Goal: Task Accomplishment & Management: Complete application form

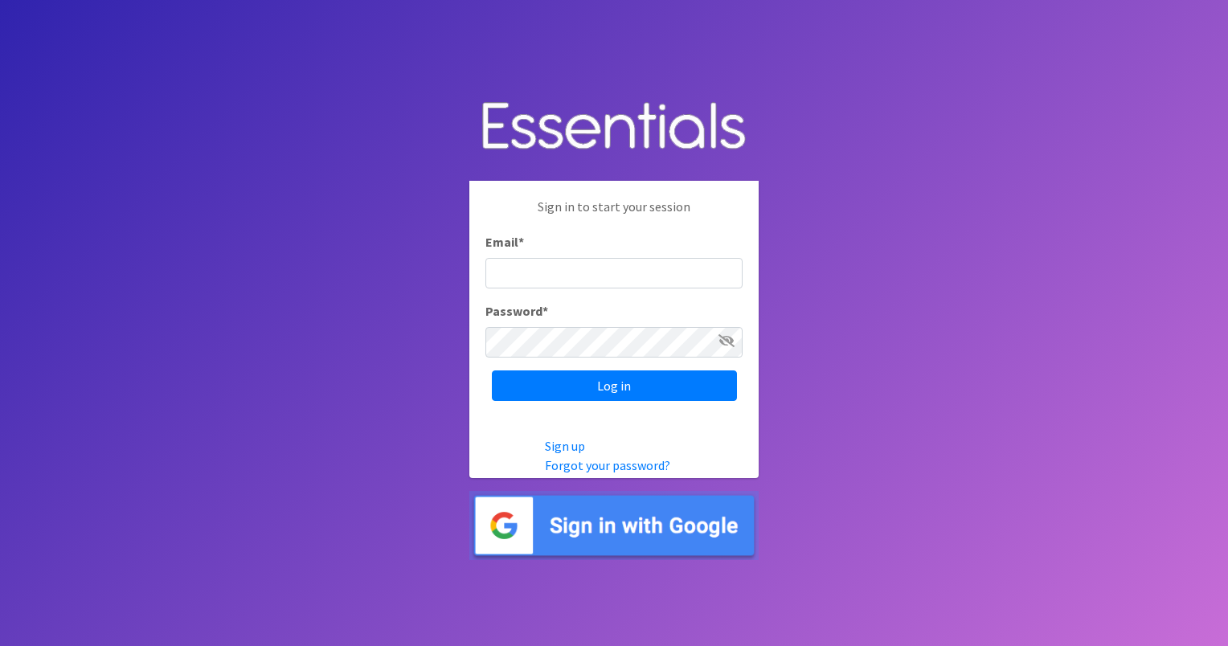
type input "[EMAIL_ADDRESS][DOMAIN_NAME]"
click at [729, 337] on icon at bounding box center [726, 340] width 16 height 13
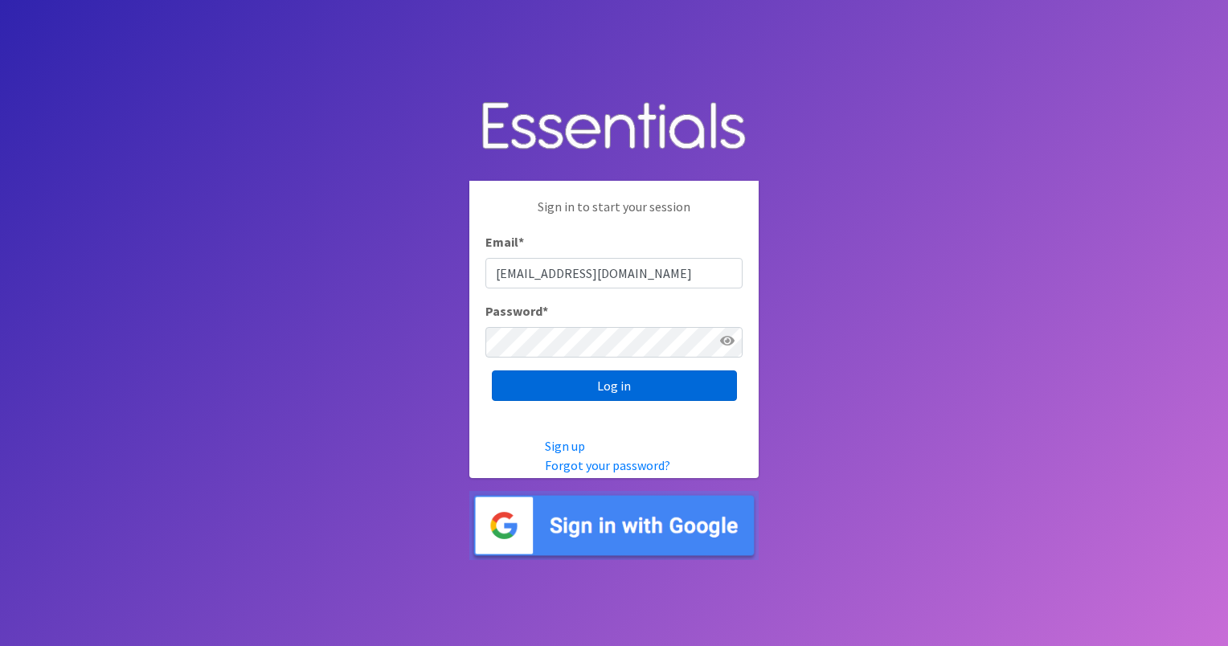
click at [636, 387] on input "Log in" at bounding box center [614, 385] width 245 height 31
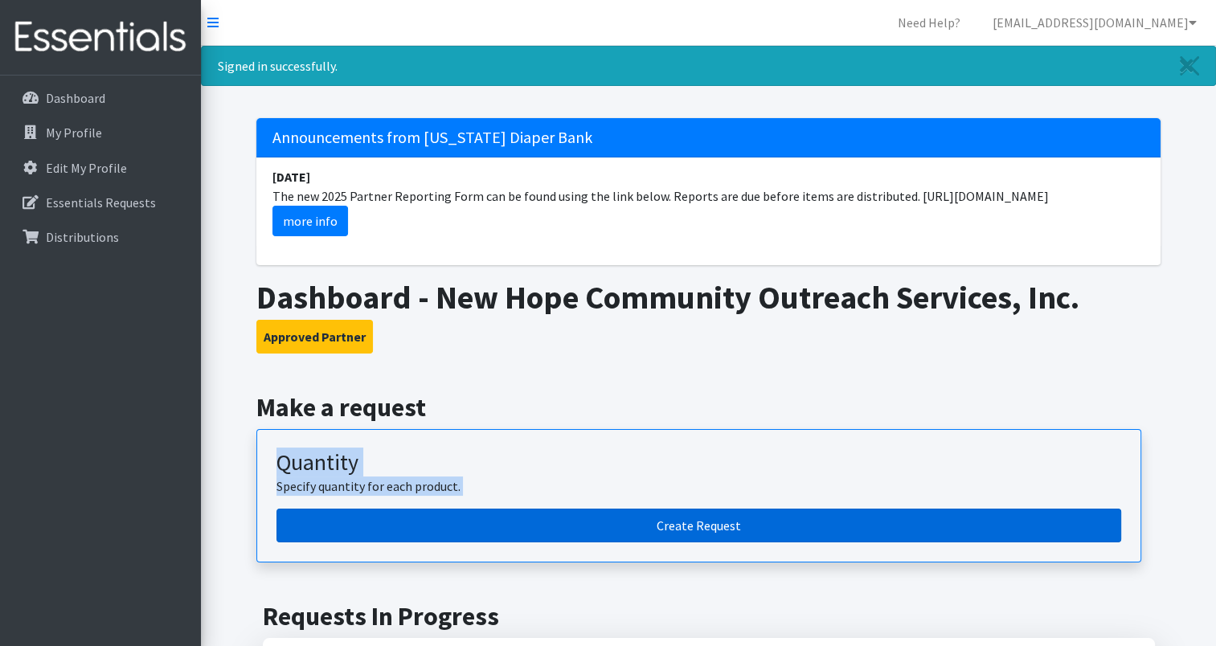
drag, startPoint x: 0, startPoint y: 0, endPoint x: 683, endPoint y: 537, distance: 868.7
drag, startPoint x: 683, startPoint y: 537, endPoint x: 685, endPoint y: 522, distance: 15.5
click at [685, 522] on link "Create Request" at bounding box center [698, 526] width 845 height 34
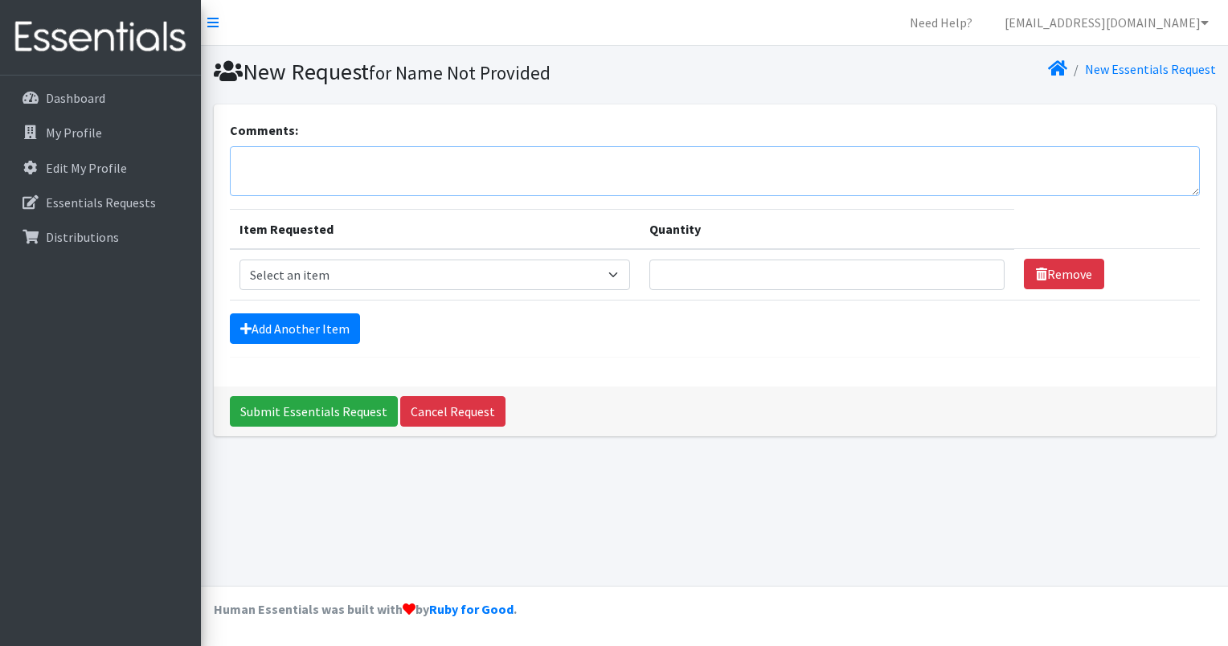
click at [373, 164] on textarea "Comments:" at bounding box center [715, 171] width 970 height 50
type textarea "Our Community Day will be held on Saturday, August 23rd."
click at [616, 271] on select "Select an item Cloth Inserts (For Cloth Diapers) Kids (Newborn) Kids (Preemie) …" at bounding box center [434, 275] width 391 height 31
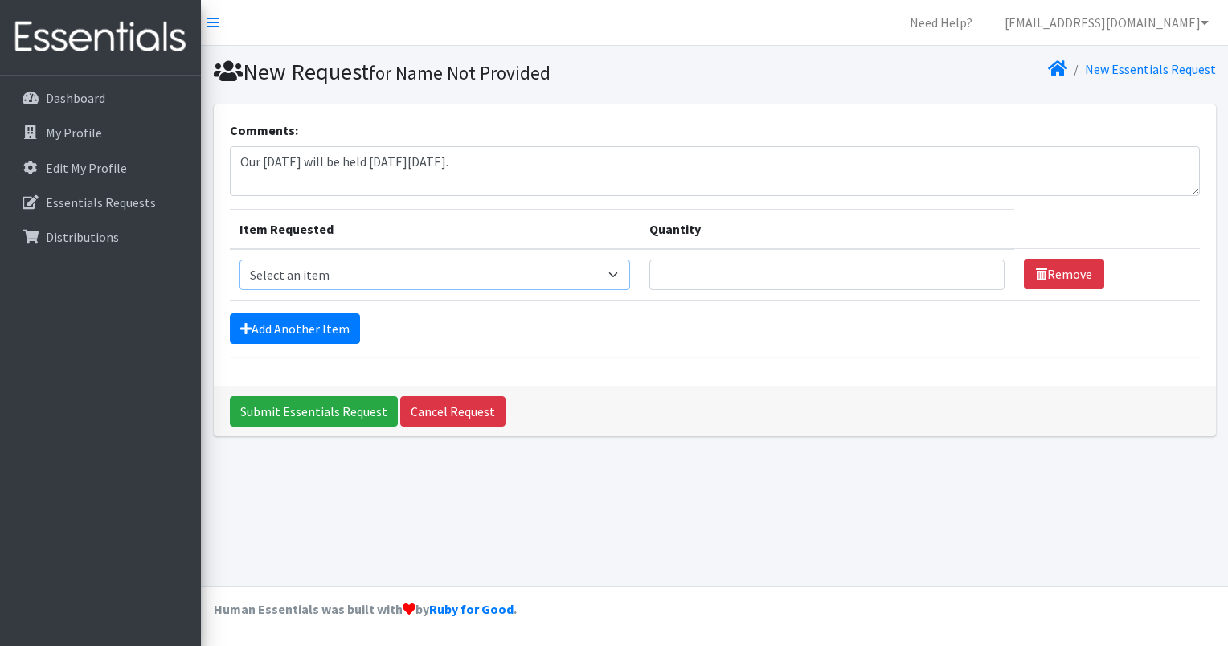
click at [616, 271] on select "Select an item Cloth Inserts (For Cloth Diapers) Kids (Newborn) Kids (Preemie) …" at bounding box center [434, 275] width 391 height 31
select select "5486"
click at [239, 260] on select "Select an item Cloth Inserts (For Cloth Diapers) Kids (Newborn) Kids (Preemie) …" at bounding box center [434, 275] width 391 height 31
click at [968, 262] on input "Quantity" at bounding box center [826, 275] width 355 height 31
type input "1"
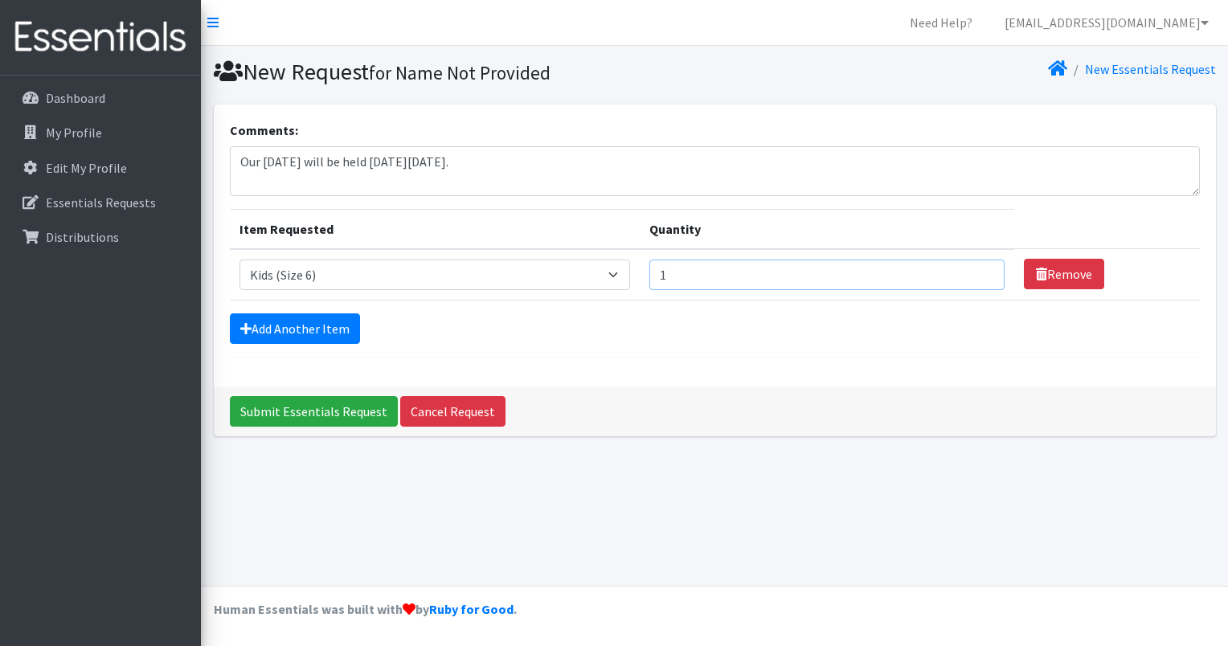
click at [979, 276] on input "1" at bounding box center [826, 275] width 355 height 31
click at [666, 346] on form "Comments: Our Community Day will be held on Saturday, August 23rd. Item Request…" at bounding box center [715, 239] width 970 height 237
click at [459, 414] on link "Cancel Request" at bounding box center [452, 411] width 105 height 31
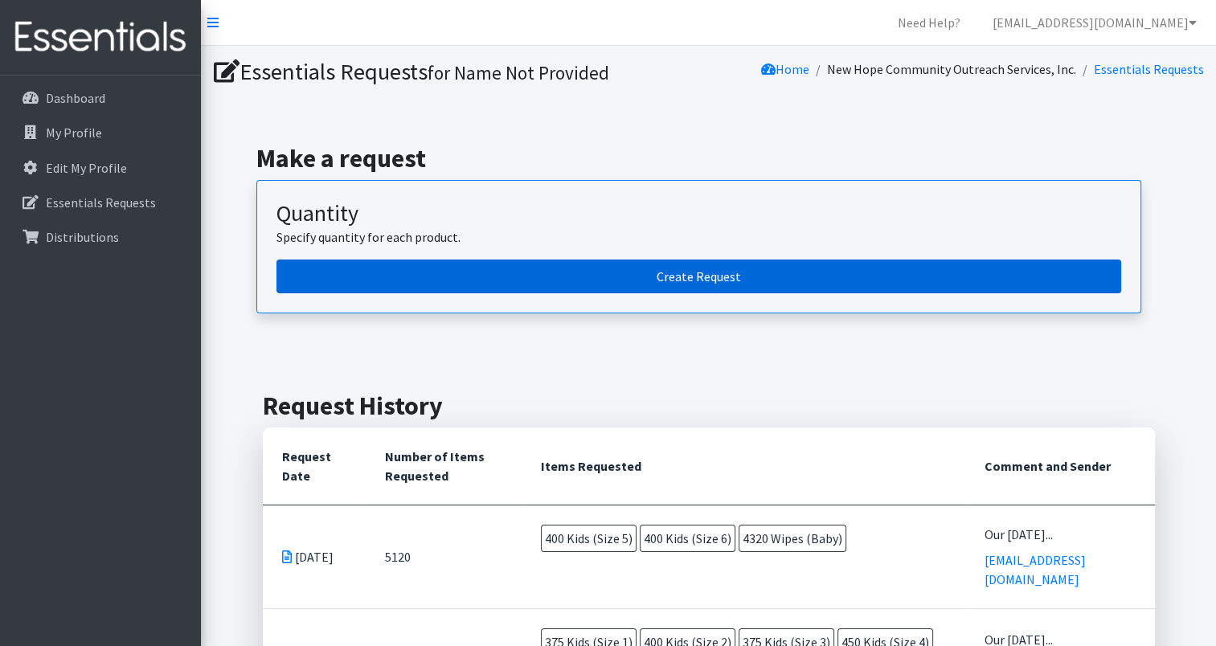
click at [714, 274] on link "Create Request" at bounding box center [698, 277] width 845 height 34
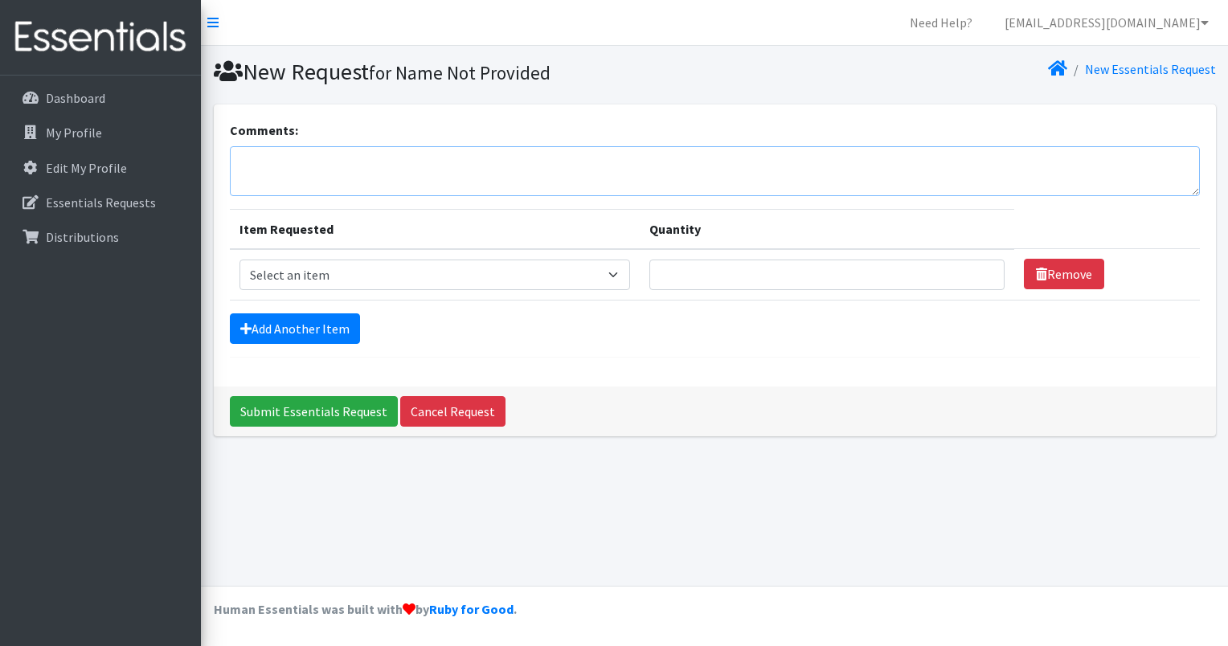
click at [417, 162] on textarea "Comments:" at bounding box center [715, 171] width 970 height 50
click at [537, 161] on textarea "Our Community Day will be held on Saturday," at bounding box center [715, 171] width 970 height 50
click at [546, 158] on textarea "Our Community Day will be held on Saturday," at bounding box center [715, 171] width 970 height 50
click at [574, 164] on textarea "Our Community Day will be held on Saturday," at bounding box center [715, 171] width 970 height 50
click at [540, 162] on textarea "Our Community Day will be held on Saturday," at bounding box center [715, 171] width 970 height 50
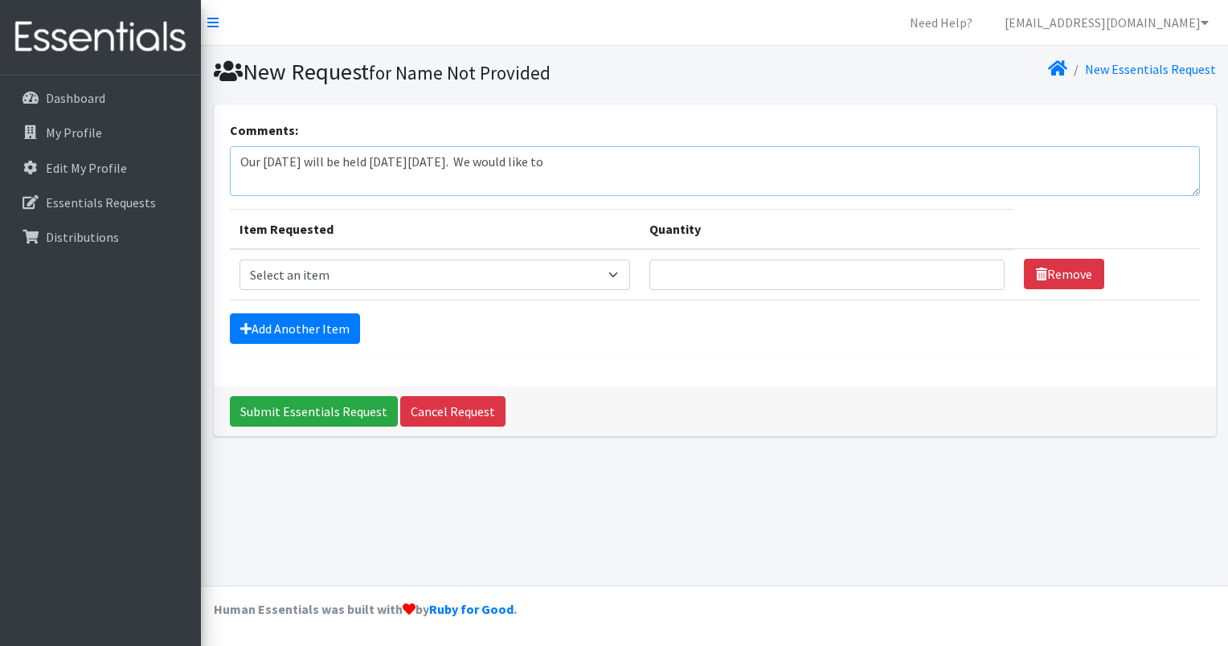
click at [648, 164] on textarea "Our Community Day will be held on Saturday, August 23rd. We would like to" at bounding box center [715, 171] width 970 height 50
type textarea "Our [DATE] will be held [DATE][DATE]. We would like to request 200 size 7 Diape…"
click at [616, 272] on select "Select an item Cloth Inserts (For Cloth Diapers) Kids (Newborn) Kids (Preemie) …" at bounding box center [434, 275] width 391 height 31
select select "5486"
click at [239, 260] on select "Select an item Cloth Inserts (For Cloth Diapers) Kids (Newborn) Kids (Preemie) …" at bounding box center [434, 275] width 391 height 31
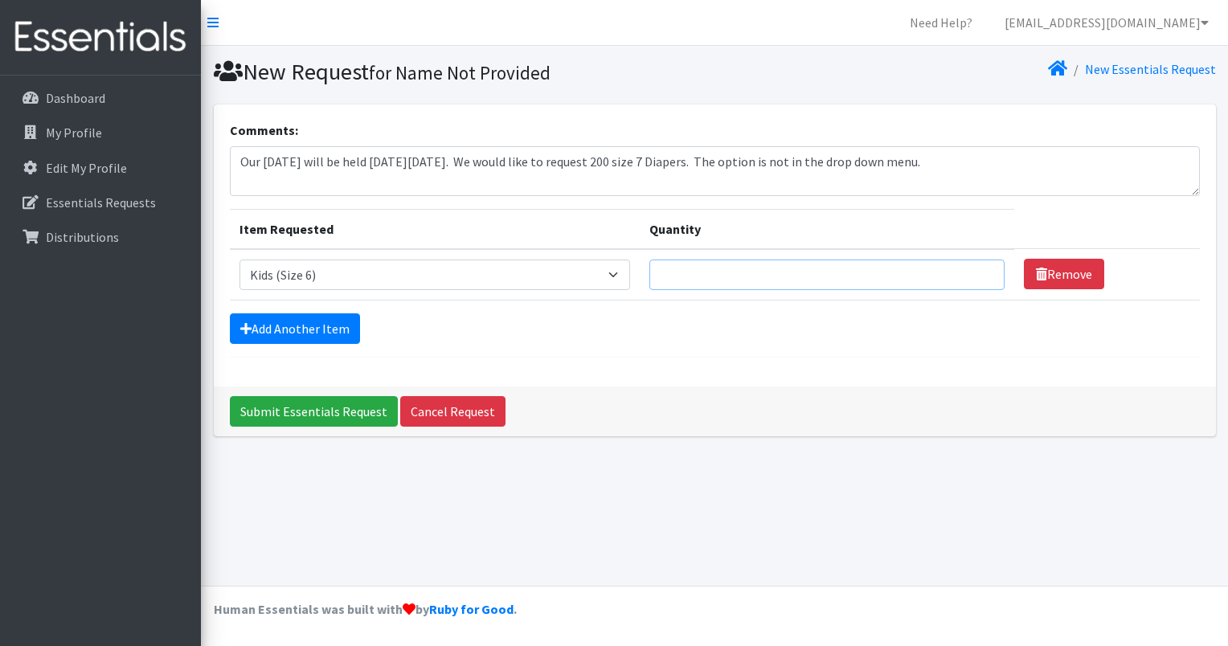
click at [736, 276] on input "Quantity" at bounding box center [826, 275] width 355 height 31
type input "400"
click at [320, 329] on link "Add Another Item" at bounding box center [295, 328] width 130 height 31
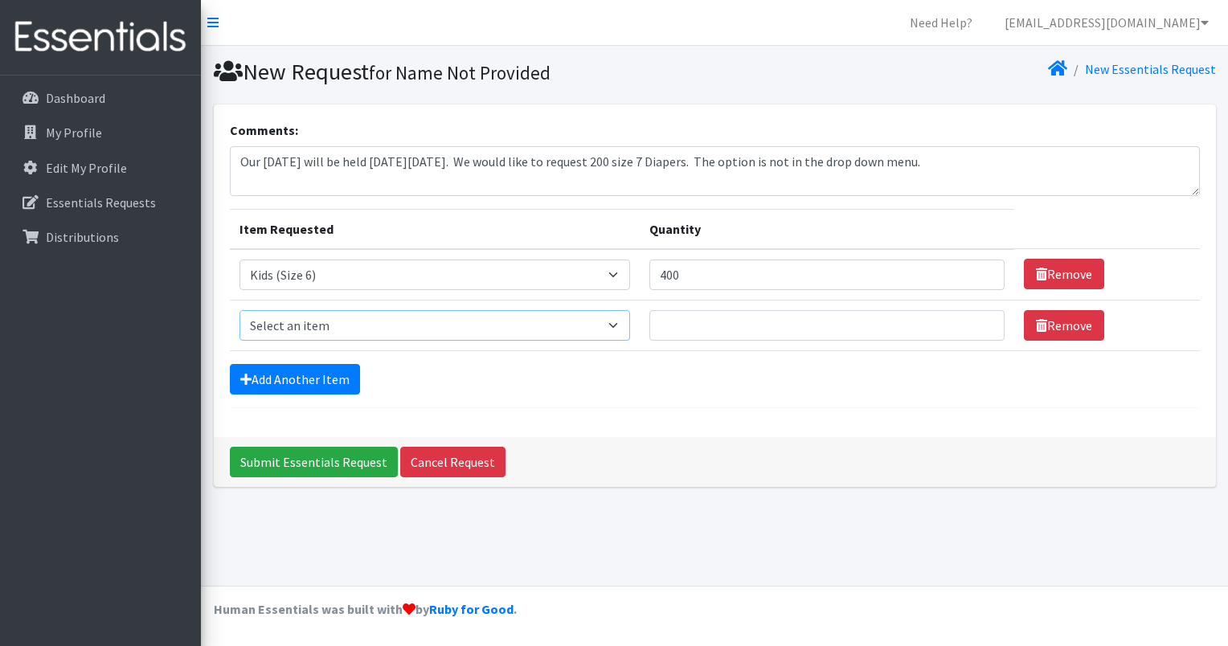
click at [617, 324] on select "Select an item Cloth Inserts (For Cloth Diapers) Kids (Newborn) Kids (Preemie) …" at bounding box center [434, 325] width 391 height 31
select select "5491"
click at [239, 310] on select "Select an item Cloth Inserts (For Cloth Diapers) Kids (Newborn) Kids (Preemie) …" at bounding box center [434, 325] width 391 height 31
click at [686, 328] on input "Quantity" at bounding box center [826, 325] width 355 height 31
type input "4320"
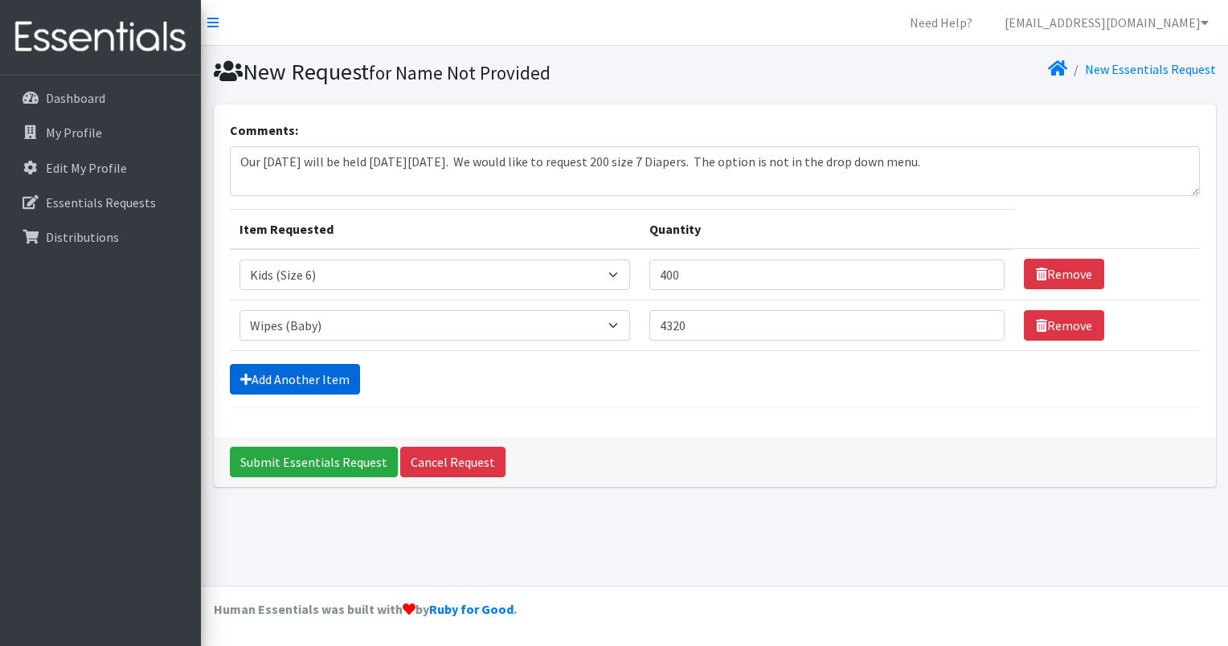
click at [326, 379] on link "Add Another Item" at bounding box center [295, 379] width 130 height 31
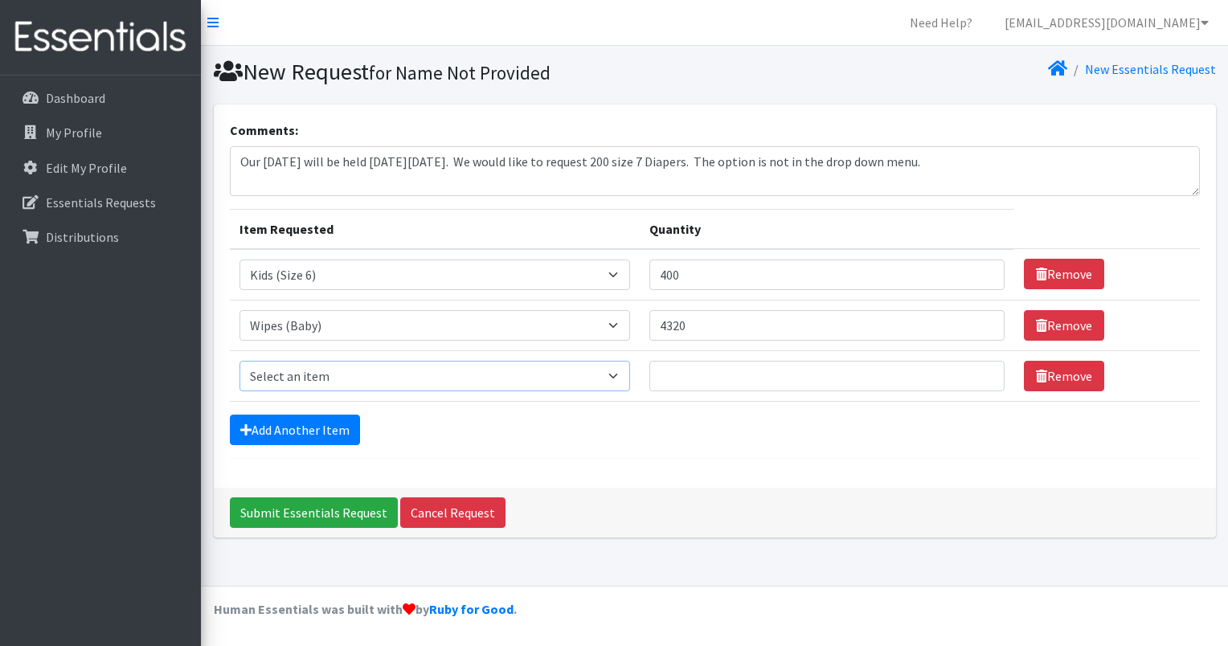
click at [614, 379] on select "Select an item Cloth Inserts (For Cloth Diapers) Kids (Newborn) Kids (Preemie) …" at bounding box center [434, 376] width 391 height 31
select select "5485"
click at [239, 361] on select "Select an item Cloth Inserts (For Cloth Diapers) Kids (Newborn) Kids (Preemie) …" at bounding box center [434, 376] width 391 height 31
click at [695, 376] on input "Quantity" at bounding box center [826, 376] width 355 height 31
type input "400"
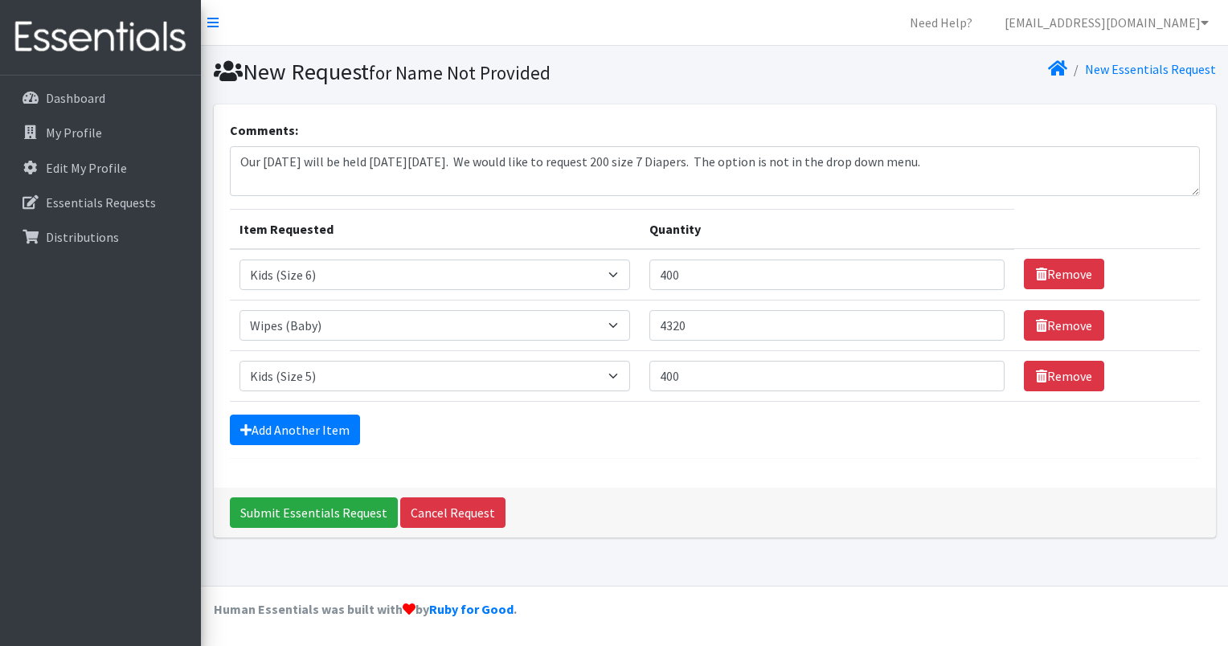
click at [723, 441] on div "Add Another Item" at bounding box center [715, 430] width 970 height 31
click at [696, 272] on input "400" at bounding box center [826, 275] width 355 height 31
type input "4"
type input "9"
type input "600"
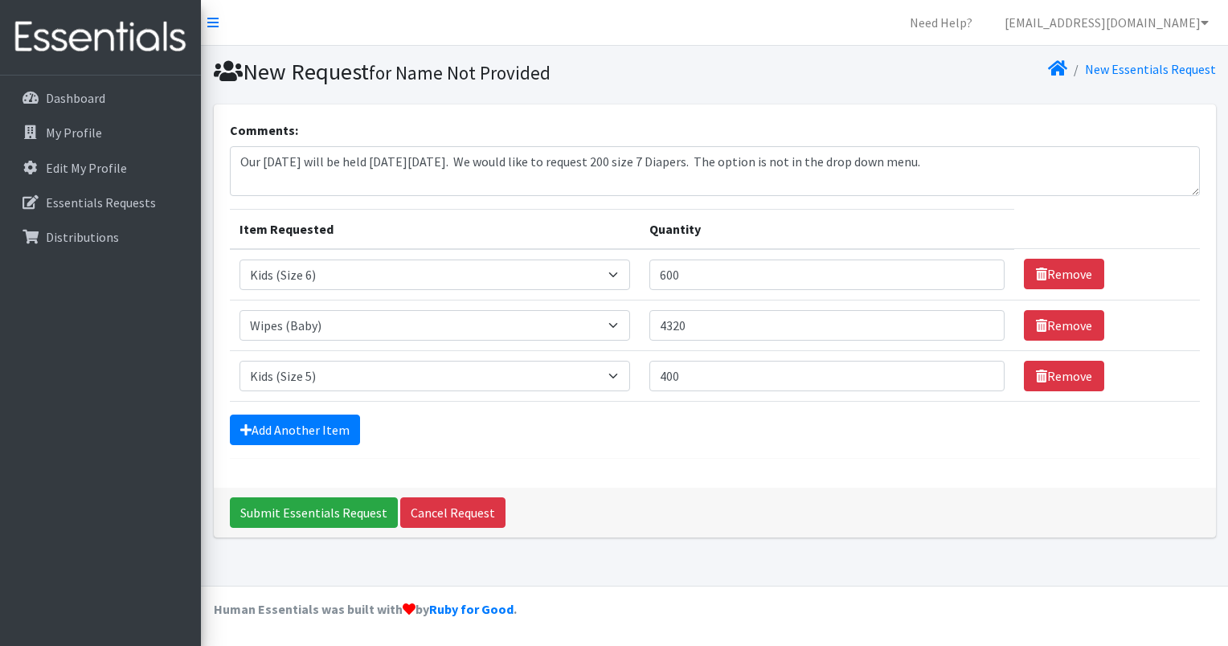
click at [820, 617] on footer "Human Essentials was built with by Ruby for Good ." at bounding box center [714, 616] width 1027 height 60
click at [698, 170] on textarea "Our [DATE] will be held [DATE][DATE]. We would like to request 200 size 7 Diape…" at bounding box center [715, 171] width 970 height 50
type textarea "Our [DATE] will be held [DATE][DATE]. We would like to request 200 size 7 Diape…"
click at [342, 509] on input "Submit Essentials Request" at bounding box center [314, 512] width 168 height 31
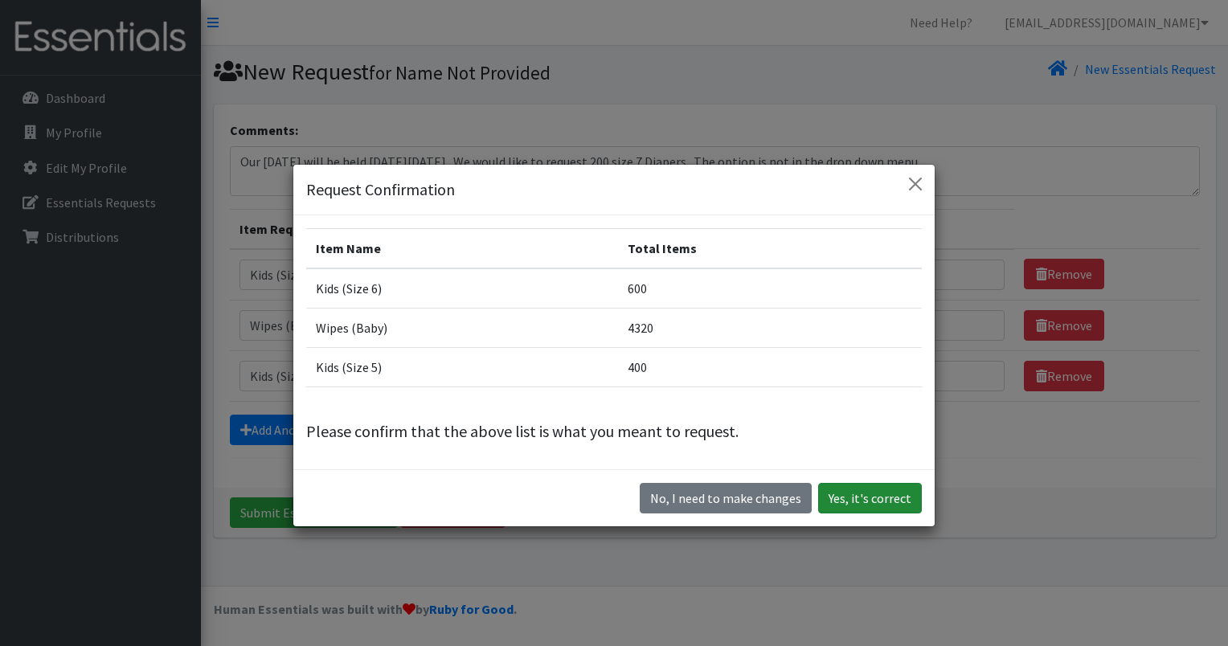
click at [863, 497] on button "Yes, it's correct" at bounding box center [870, 498] width 104 height 31
